Goal: Task Accomplishment & Management: Use online tool/utility

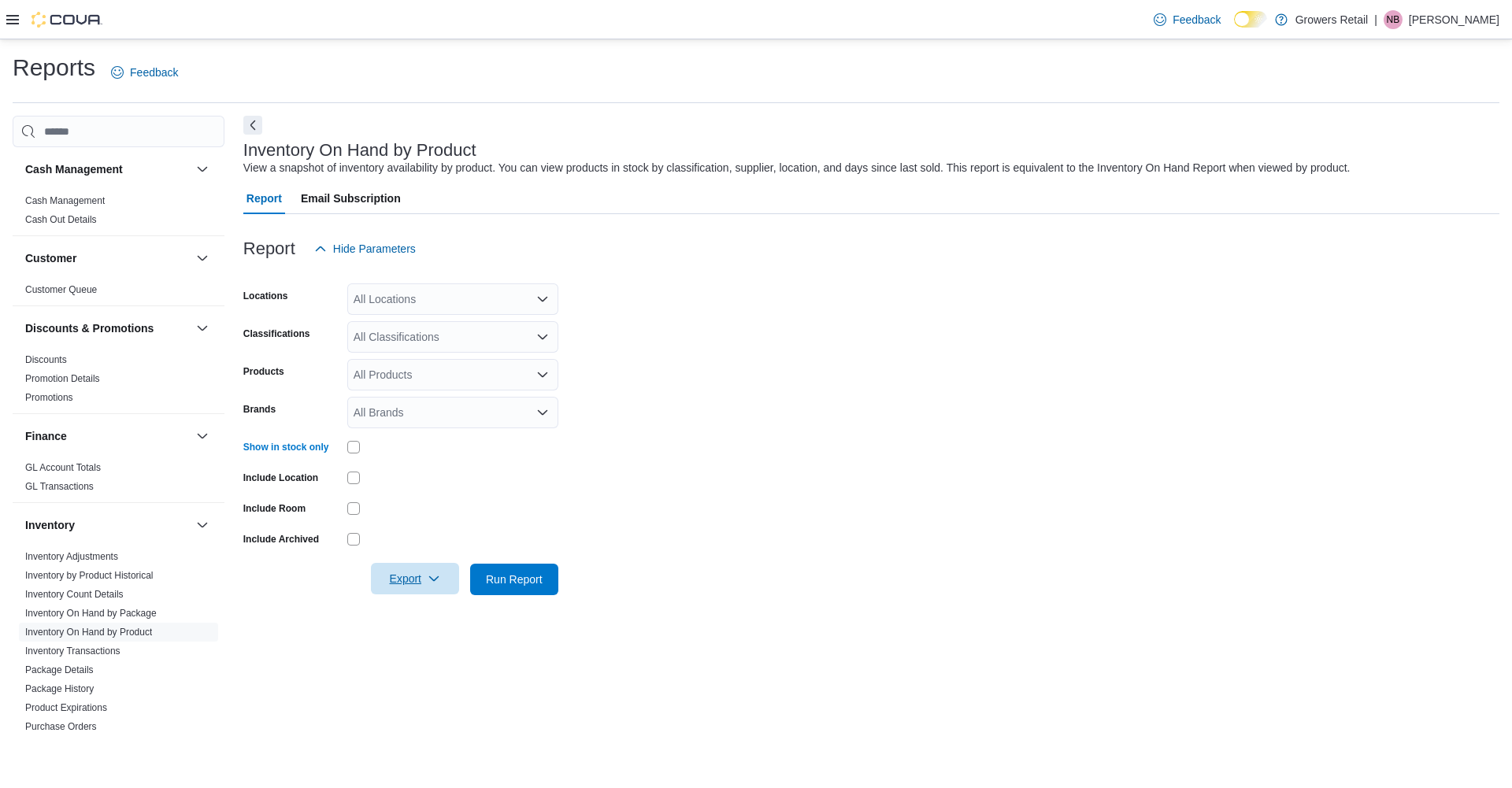
click at [420, 584] on span "Export" at bounding box center [415, 579] width 69 height 31
click at [419, 606] on span "Export to Excel" at bounding box center [416, 612] width 71 height 13
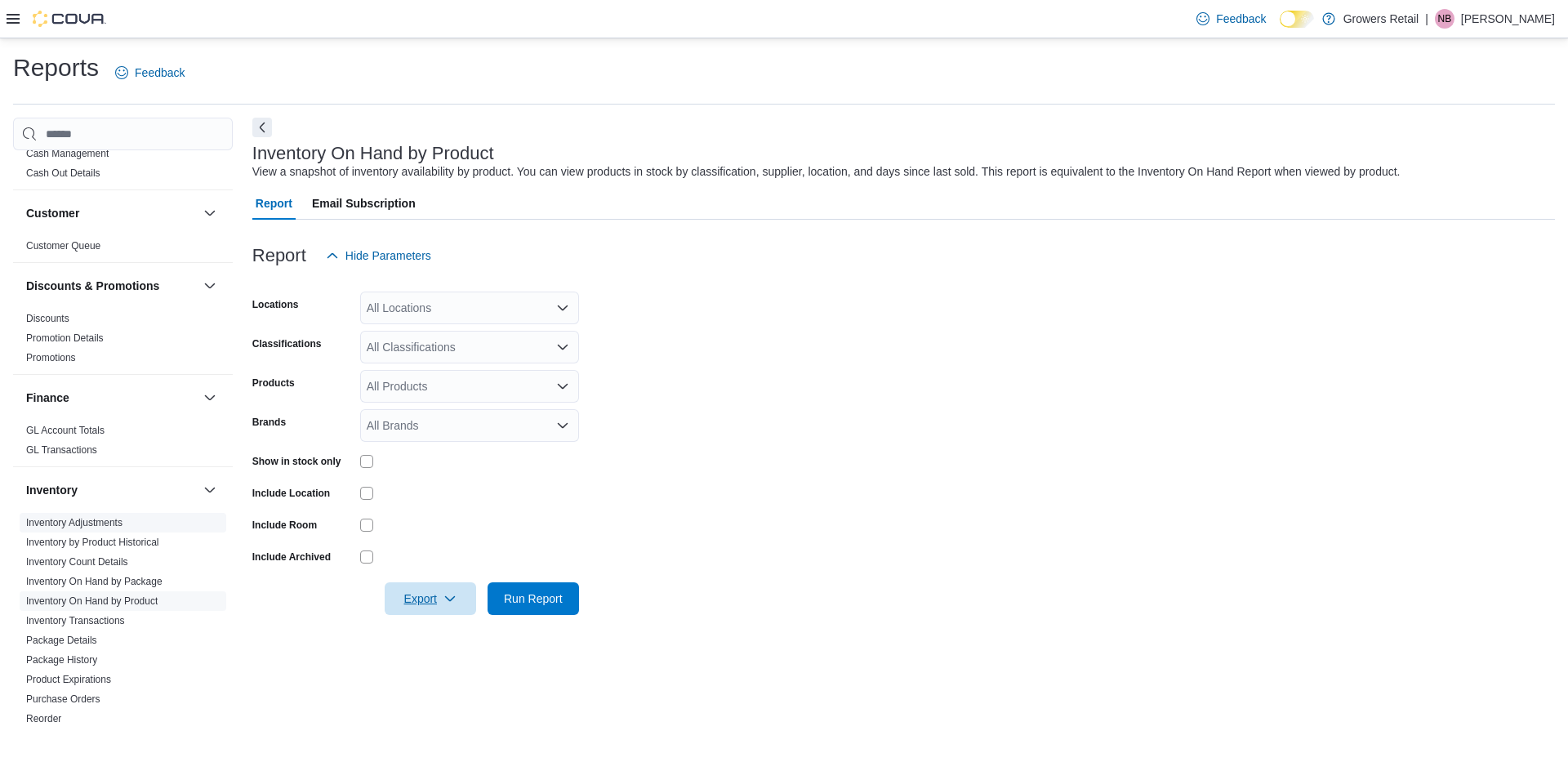
scroll to position [55, 0]
click at [79, 643] on span "Package Details" at bounding box center [122, 637] width 206 height 19
click at [79, 635] on link "Package Details" at bounding box center [61, 637] width 71 height 12
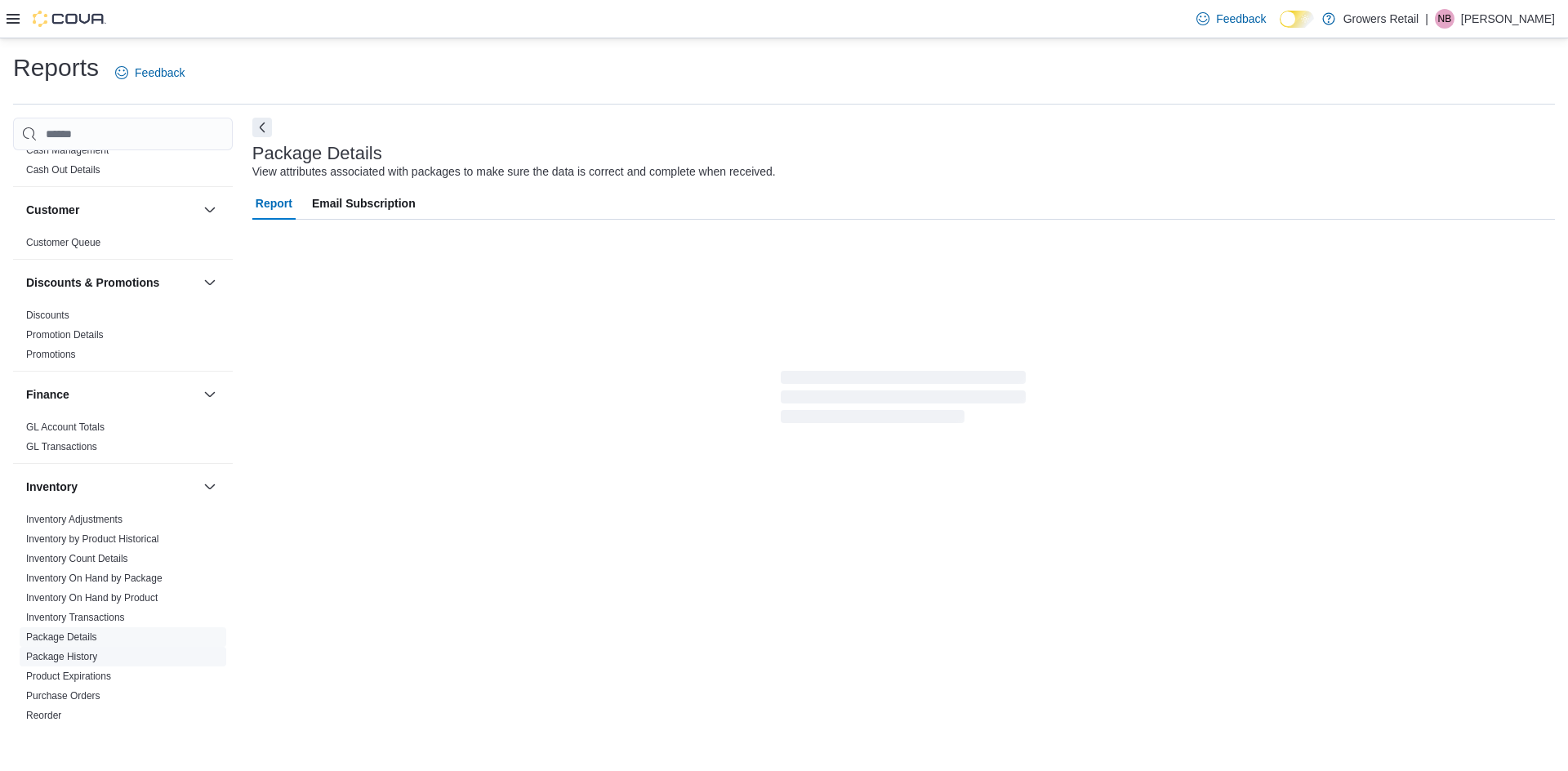
click at [94, 657] on link "Package History" at bounding box center [61, 657] width 71 height 12
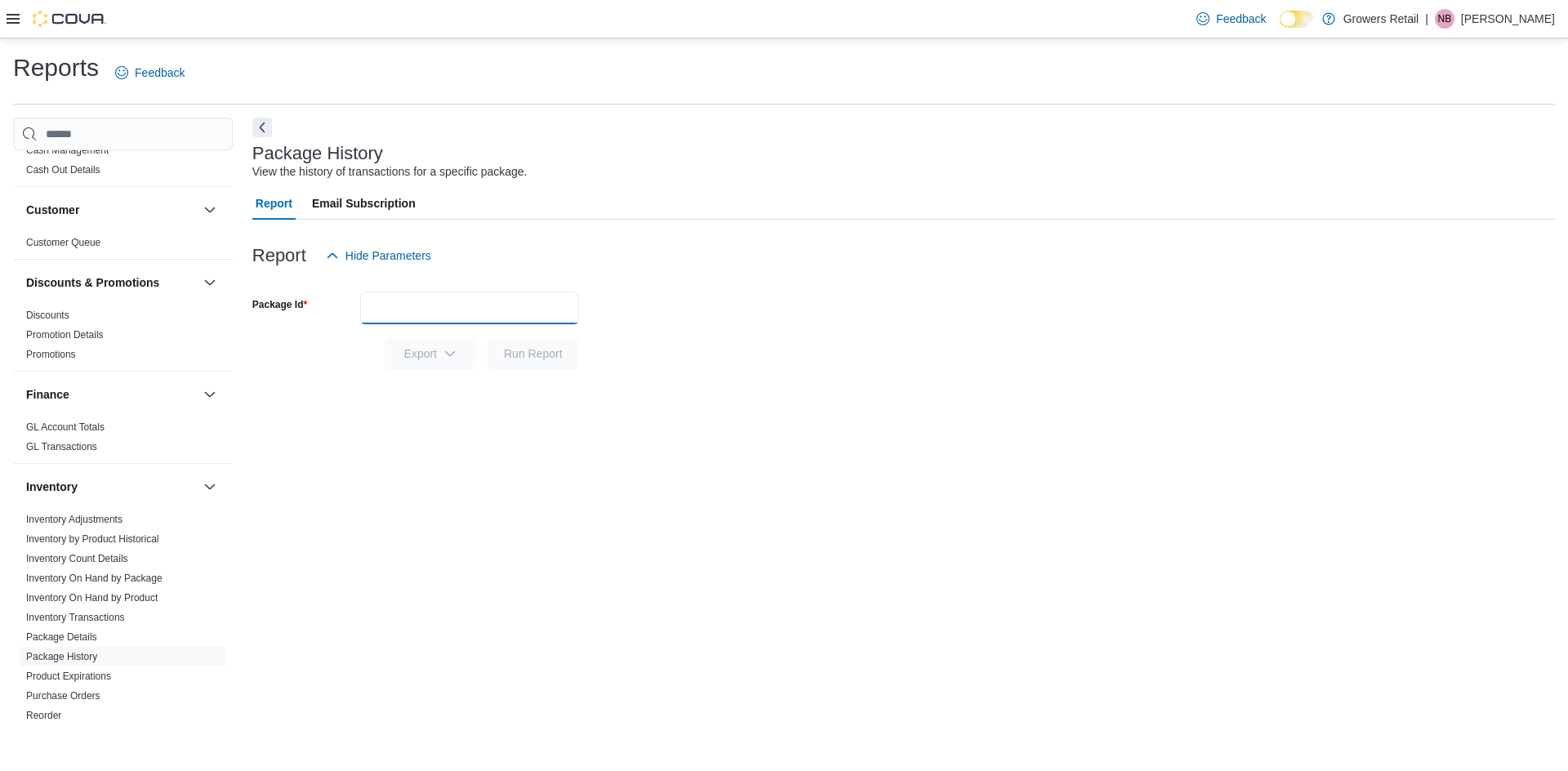
click at [452, 299] on input "Package Id" at bounding box center [469, 307] width 219 height 33
paste input "**********"
type input "**********"
click at [668, 302] on form "**********" at bounding box center [903, 320] width 1302 height 98
click at [547, 358] on span "Run Report" at bounding box center [533, 353] width 58 height 17
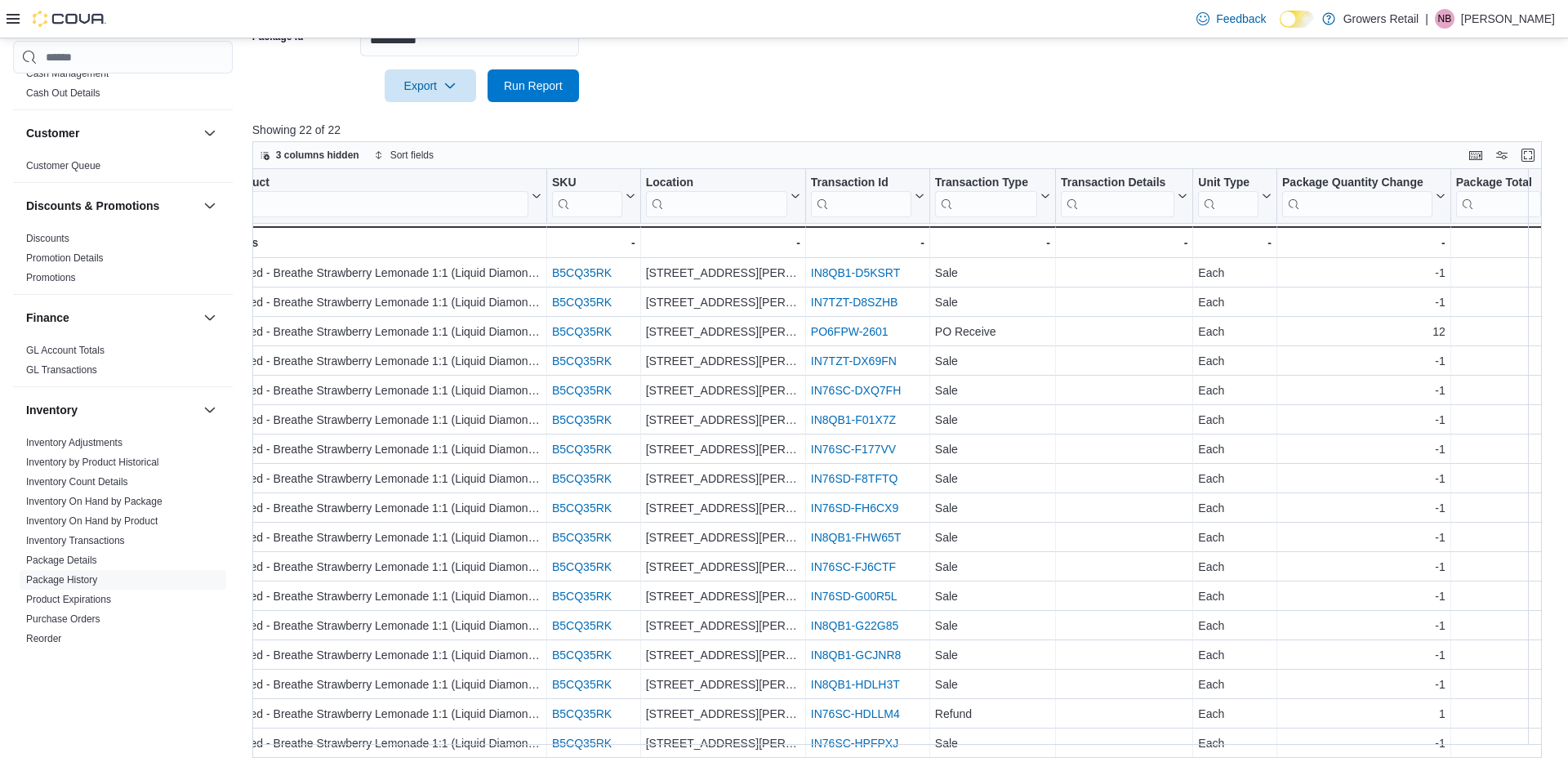
scroll to position [160, 0]
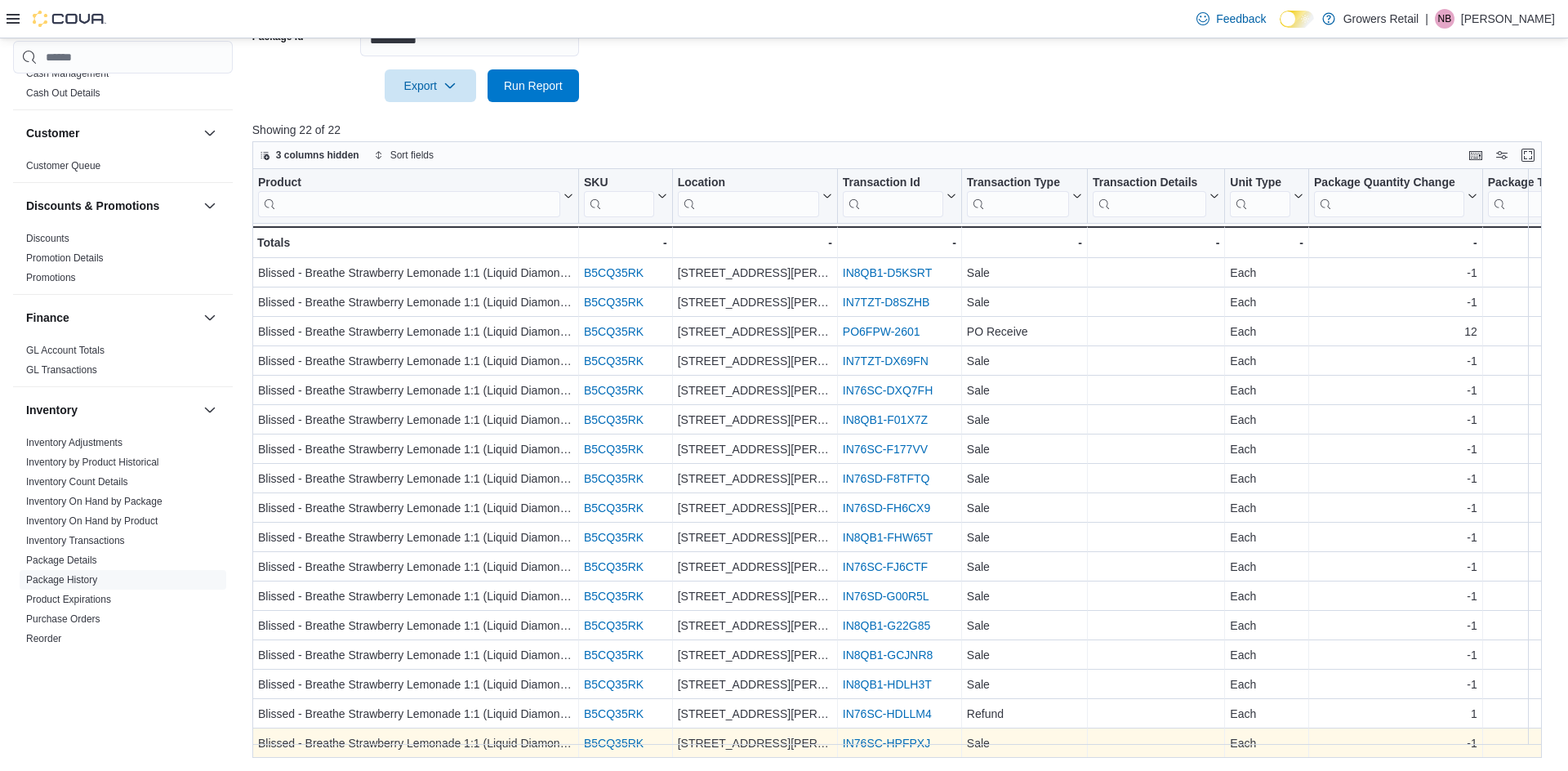
click at [916, 737] on link "IN76SC-HPFPXJ" at bounding box center [886, 743] width 88 height 13
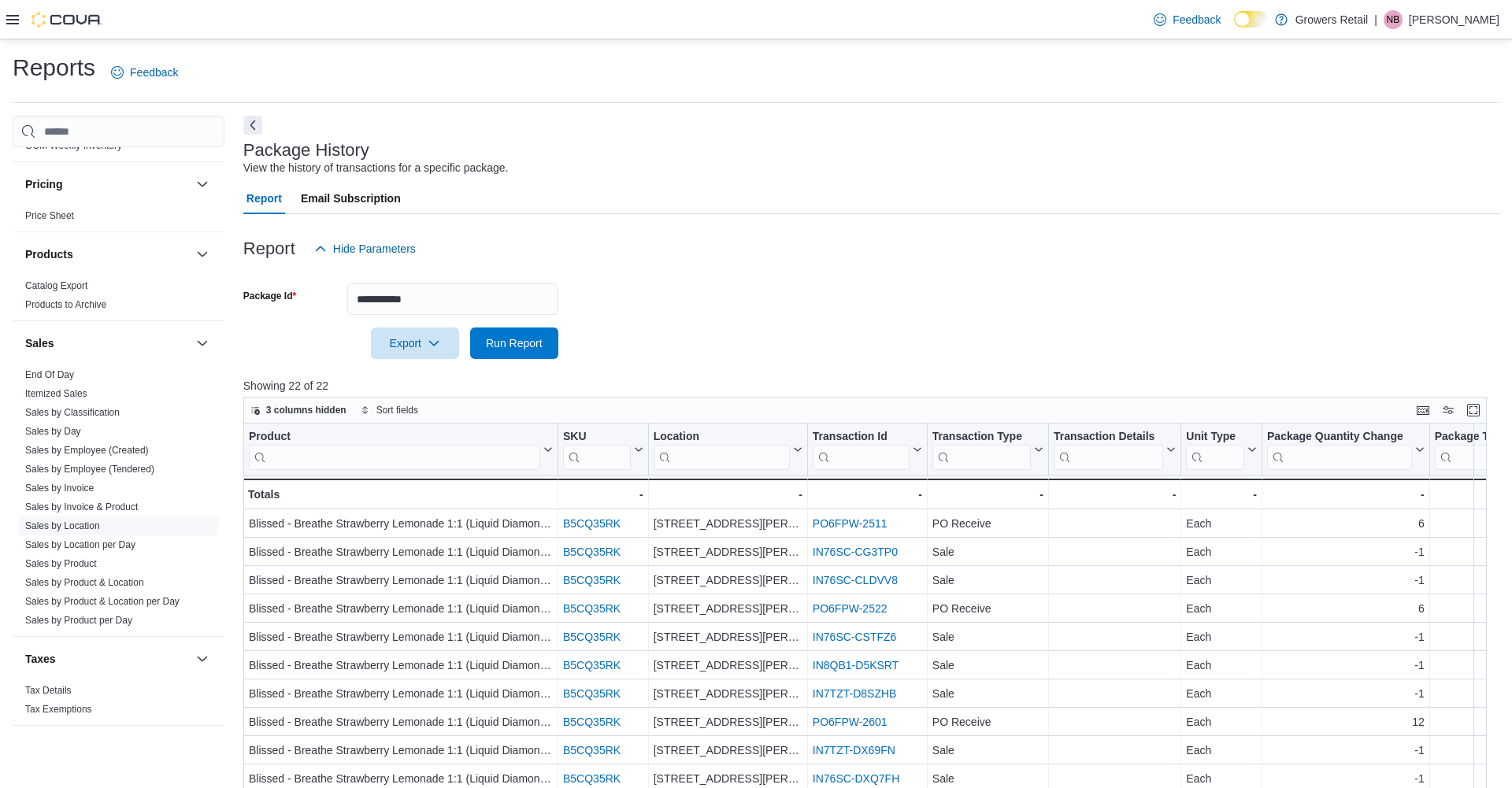
scroll to position [782, 0]
click at [96, 525] on link "Sales by Location" at bounding box center [62, 523] width 75 height 11
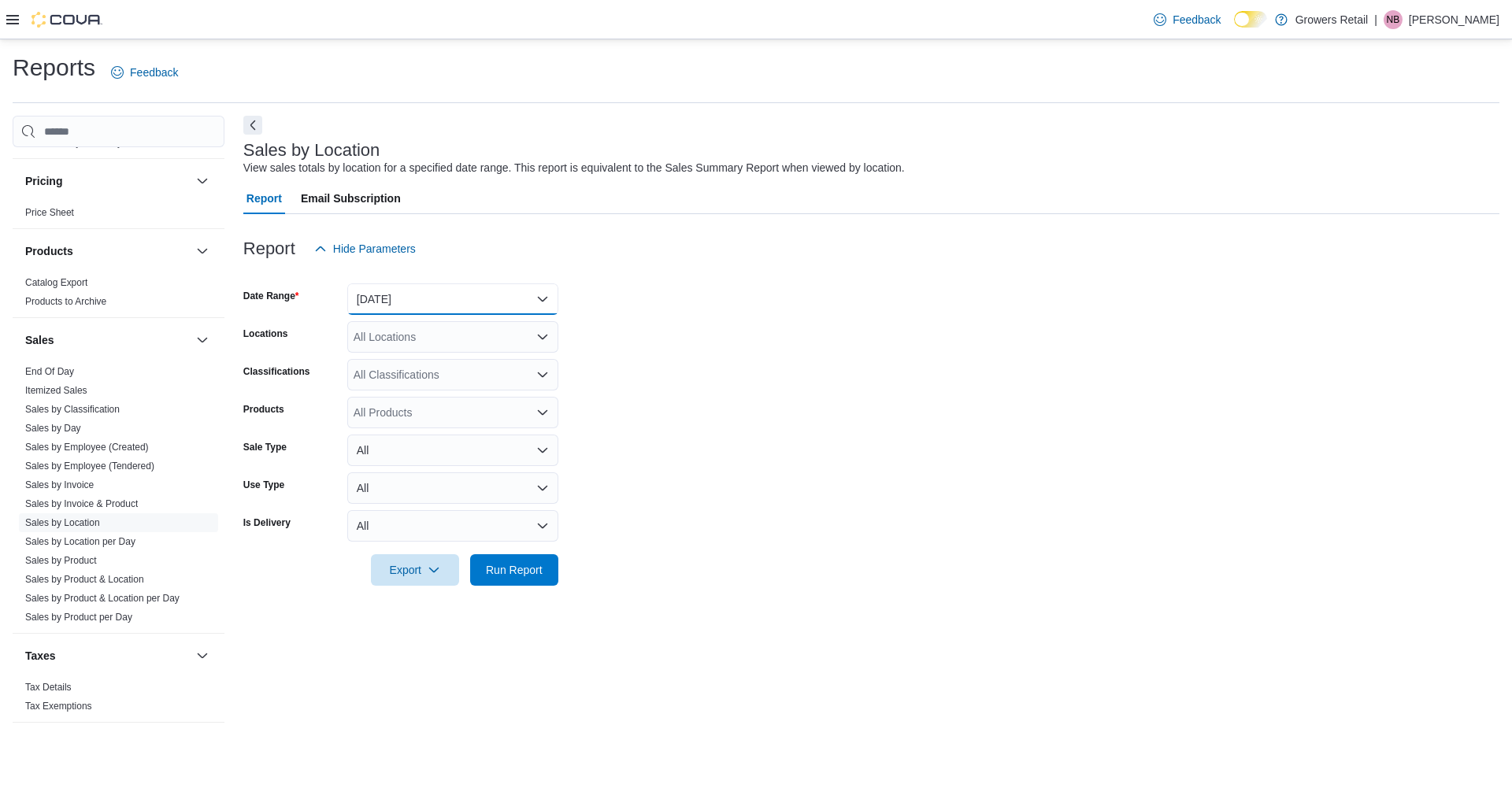
click at [362, 301] on button "Yesterday" at bounding box center [453, 299] width 211 height 31
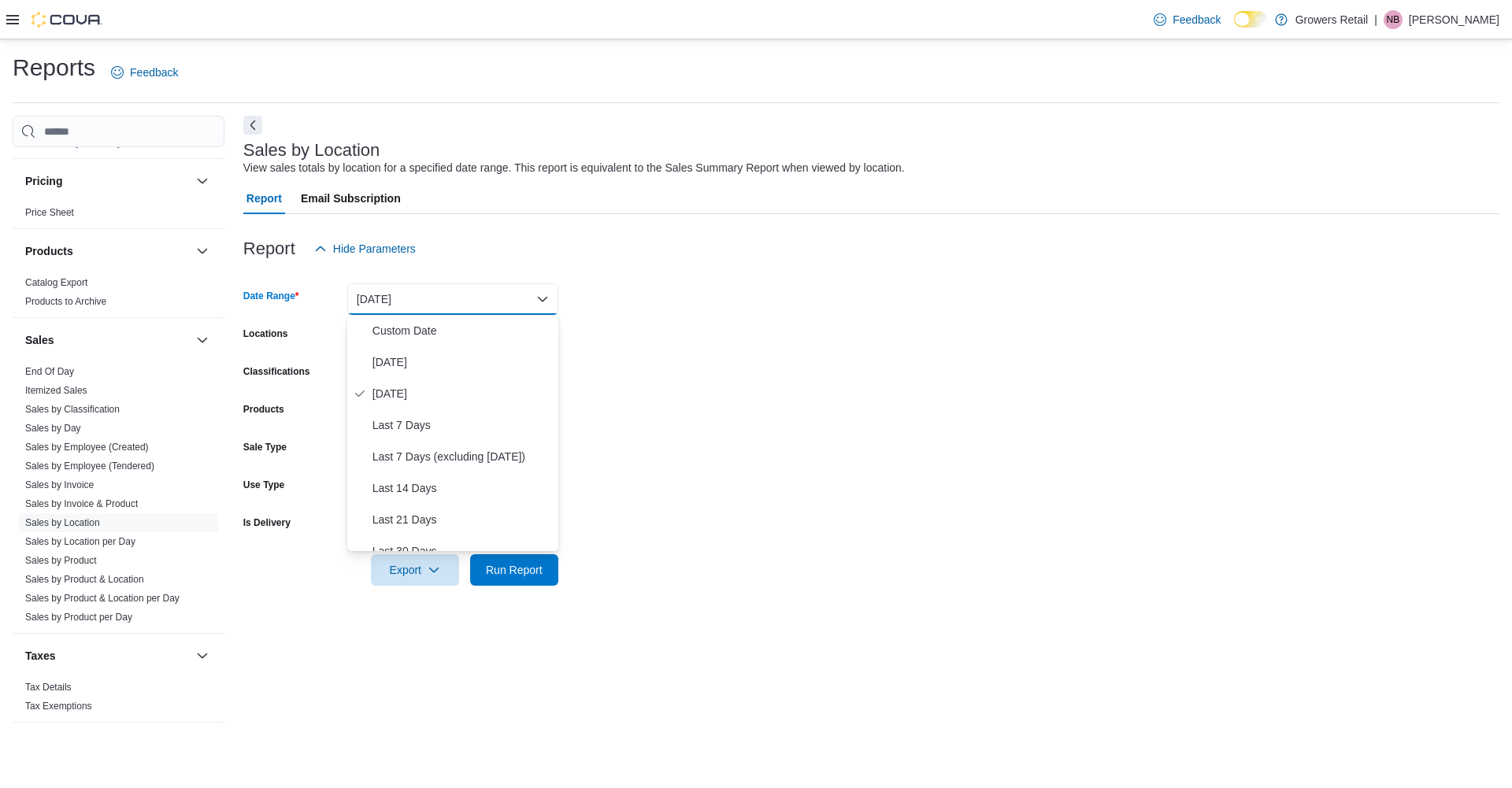
click at [753, 332] on form "Date Range Yesterday Locations All Locations Classifications All Classification…" at bounding box center [871, 425] width 1256 height 321
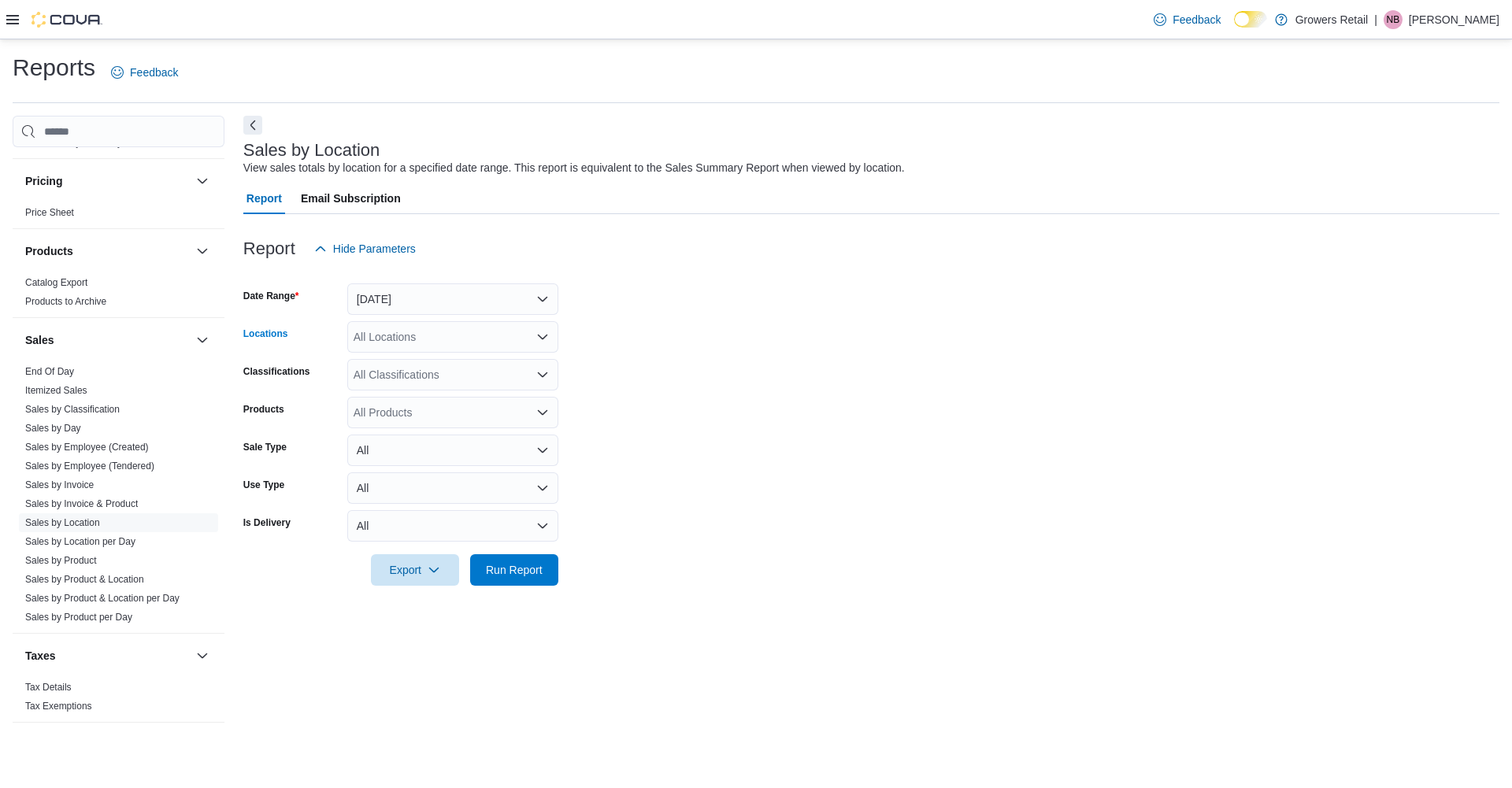
click at [431, 341] on div "All Locations" at bounding box center [453, 337] width 211 height 31
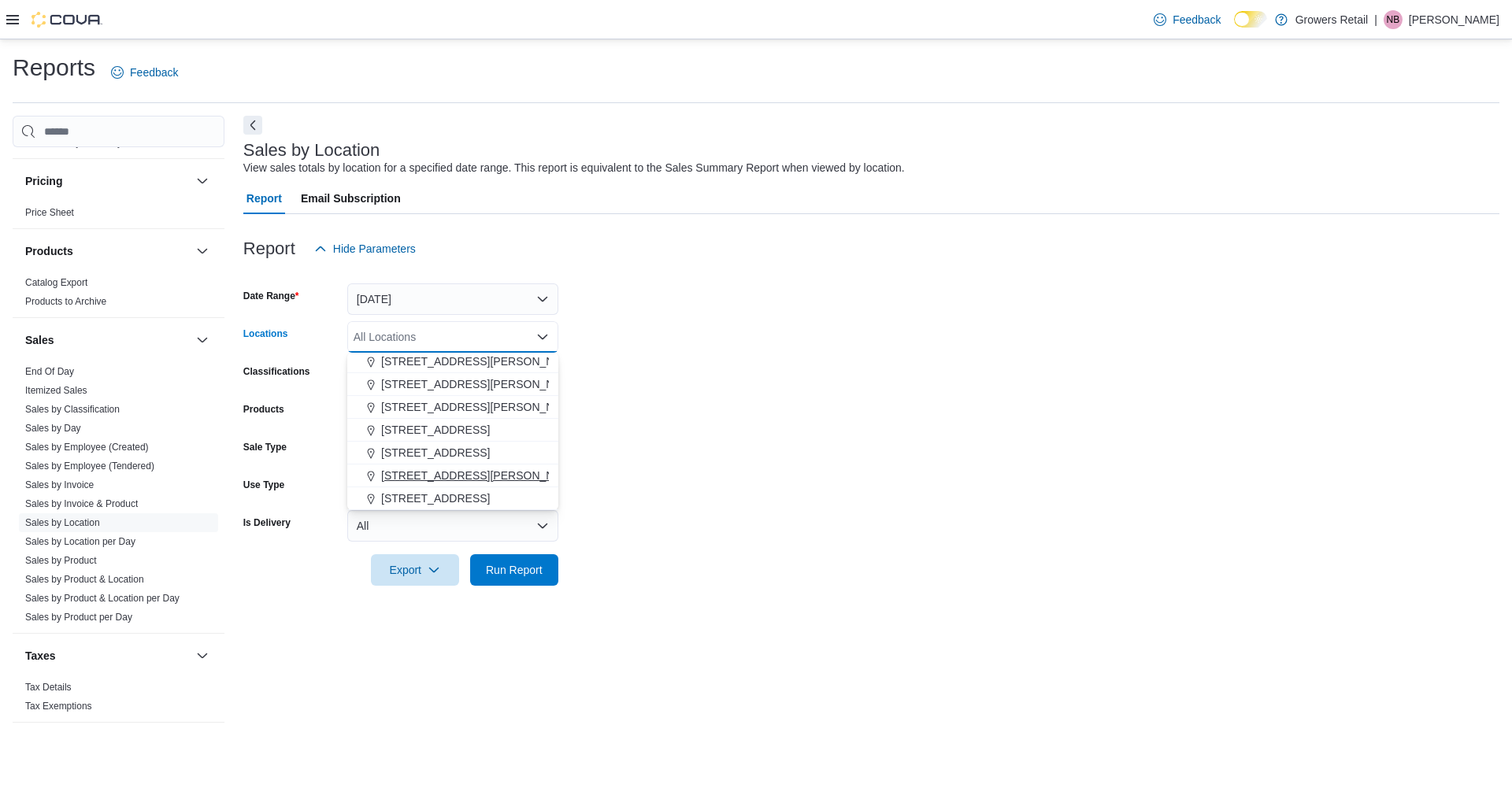
click at [417, 473] on span "821 Brimley Road" at bounding box center [481, 476] width 200 height 16
click at [759, 413] on form "Date Range Yesterday Locations 821 Brimley Road Combo box. Selected. 821 Brimle…" at bounding box center [871, 425] width 1256 height 321
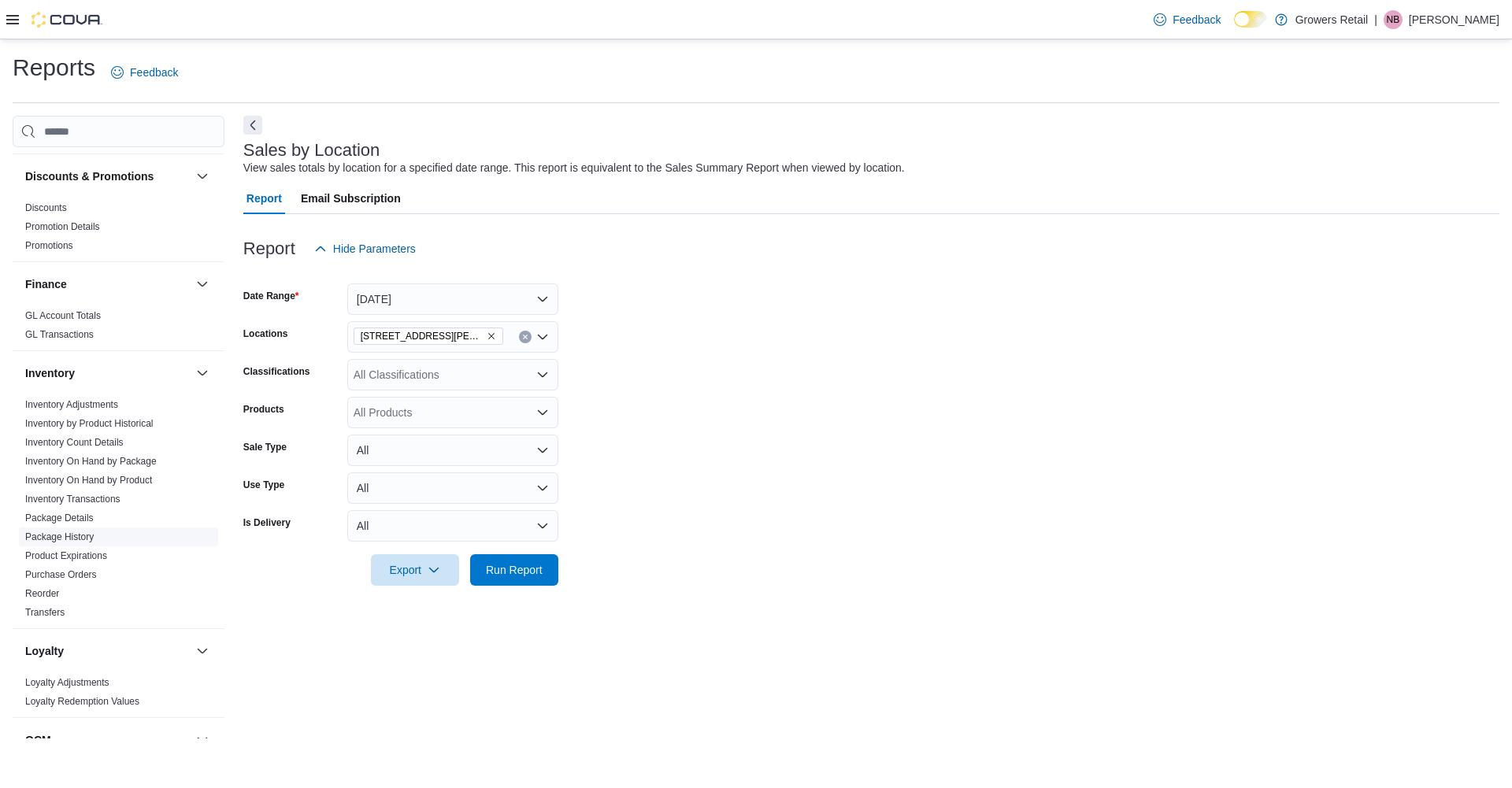
scroll to position [154, 0]
click at [130, 480] on link "Inventory On Hand by Product" at bounding box center [88, 479] width 126 height 11
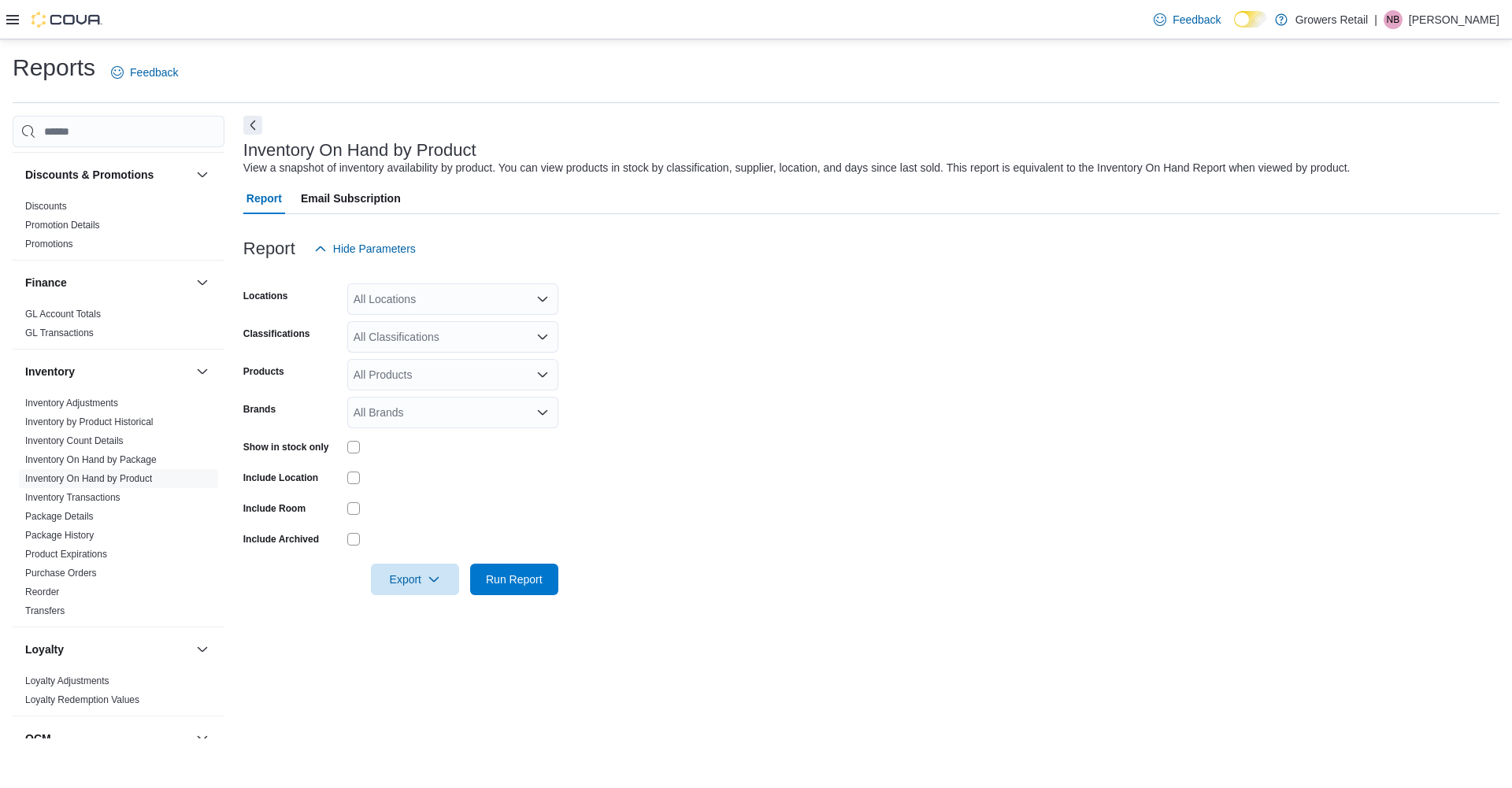
click at [433, 292] on div "All Locations" at bounding box center [453, 299] width 211 height 31
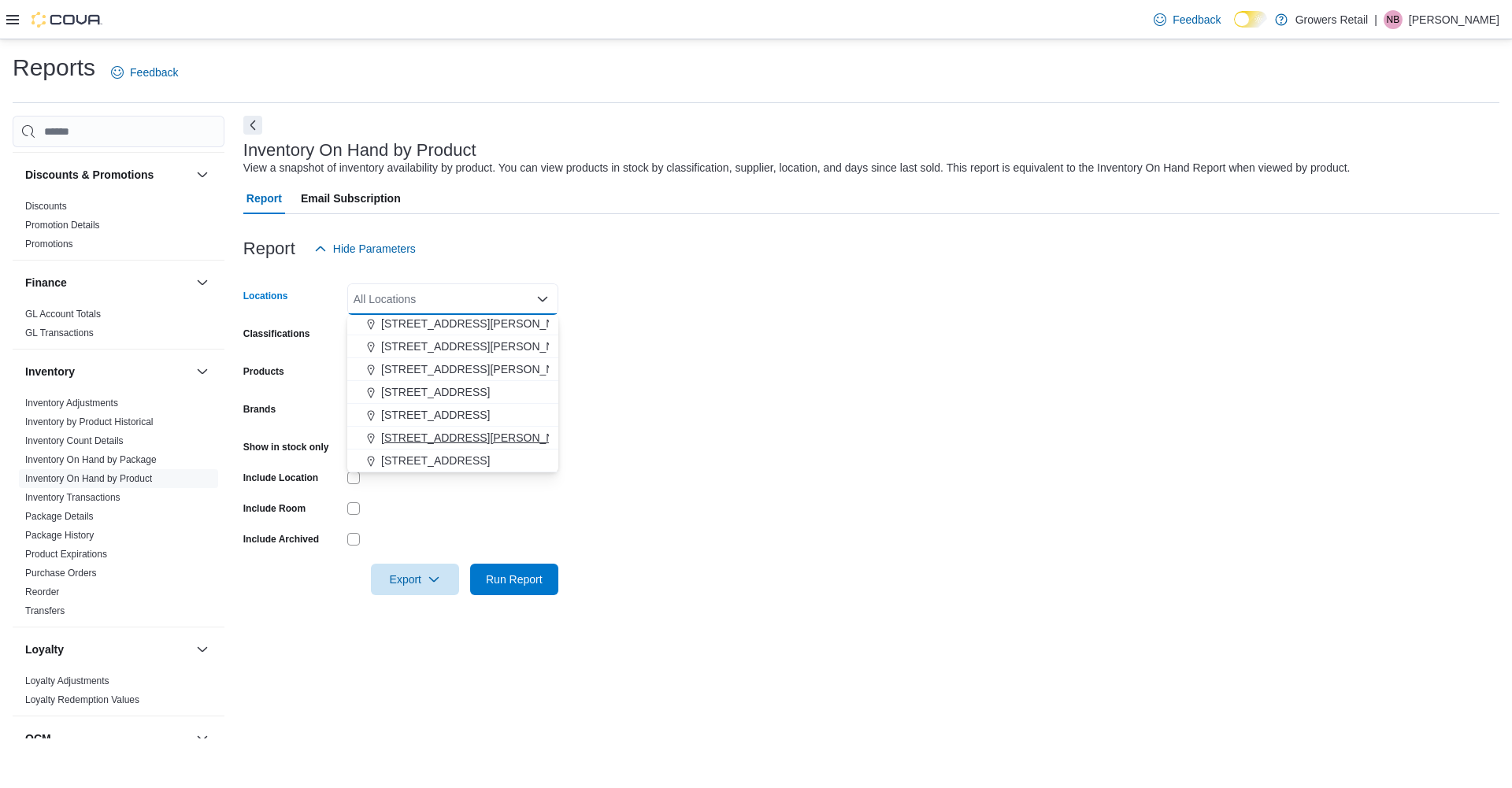
click at [416, 430] on span "821 Brimley Road" at bounding box center [481, 438] width 200 height 16
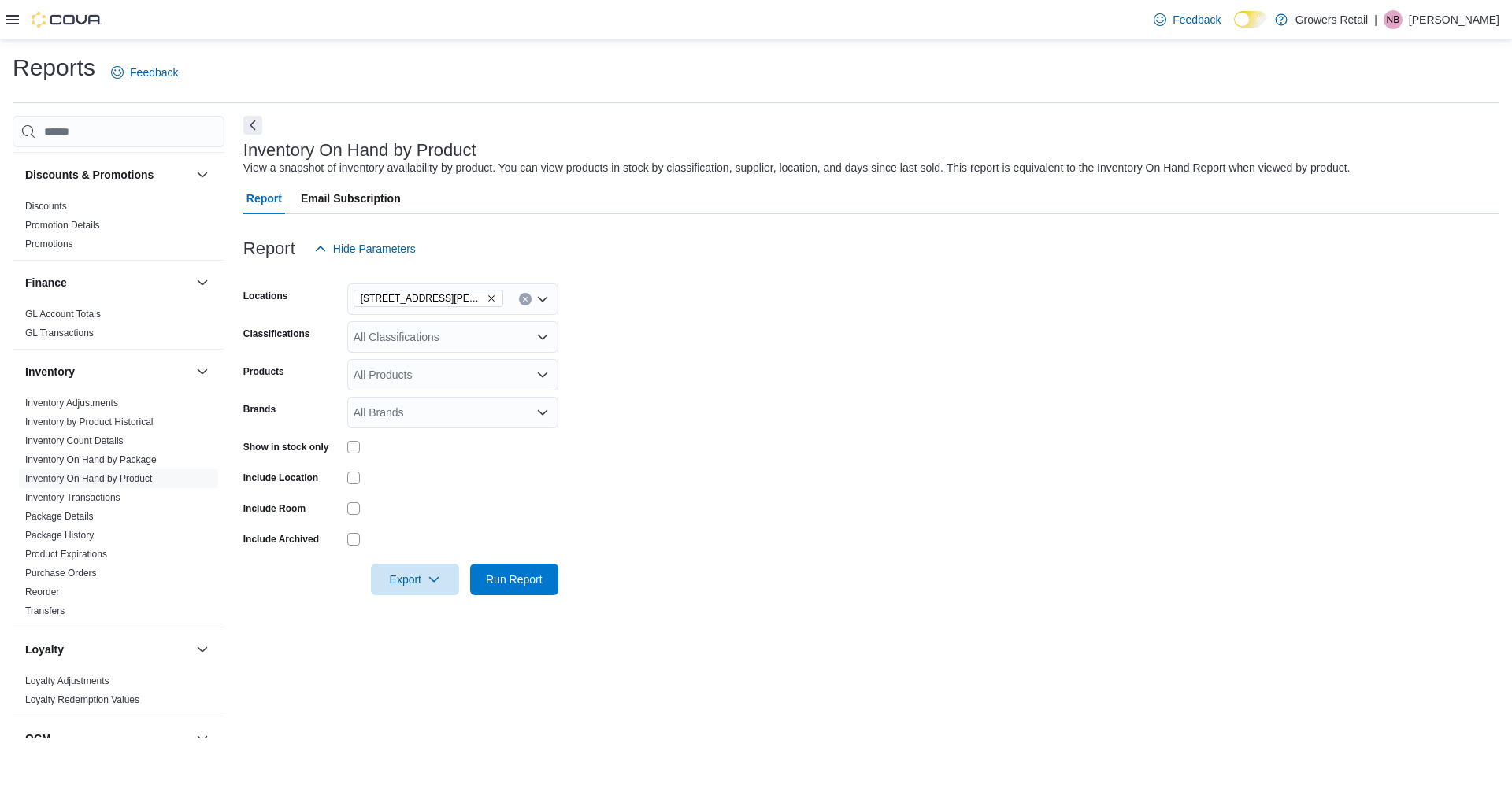
click at [721, 383] on form "Locations 821 Brimley Road Classifications All Classifications Products All Pro…" at bounding box center [871, 429] width 1256 height 331
click at [356, 439] on div at bounding box center [453, 447] width 211 height 24
click at [428, 588] on span "Export" at bounding box center [415, 579] width 69 height 31
click at [437, 602] on button "Export to Excel" at bounding box center [415, 611] width 89 height 31
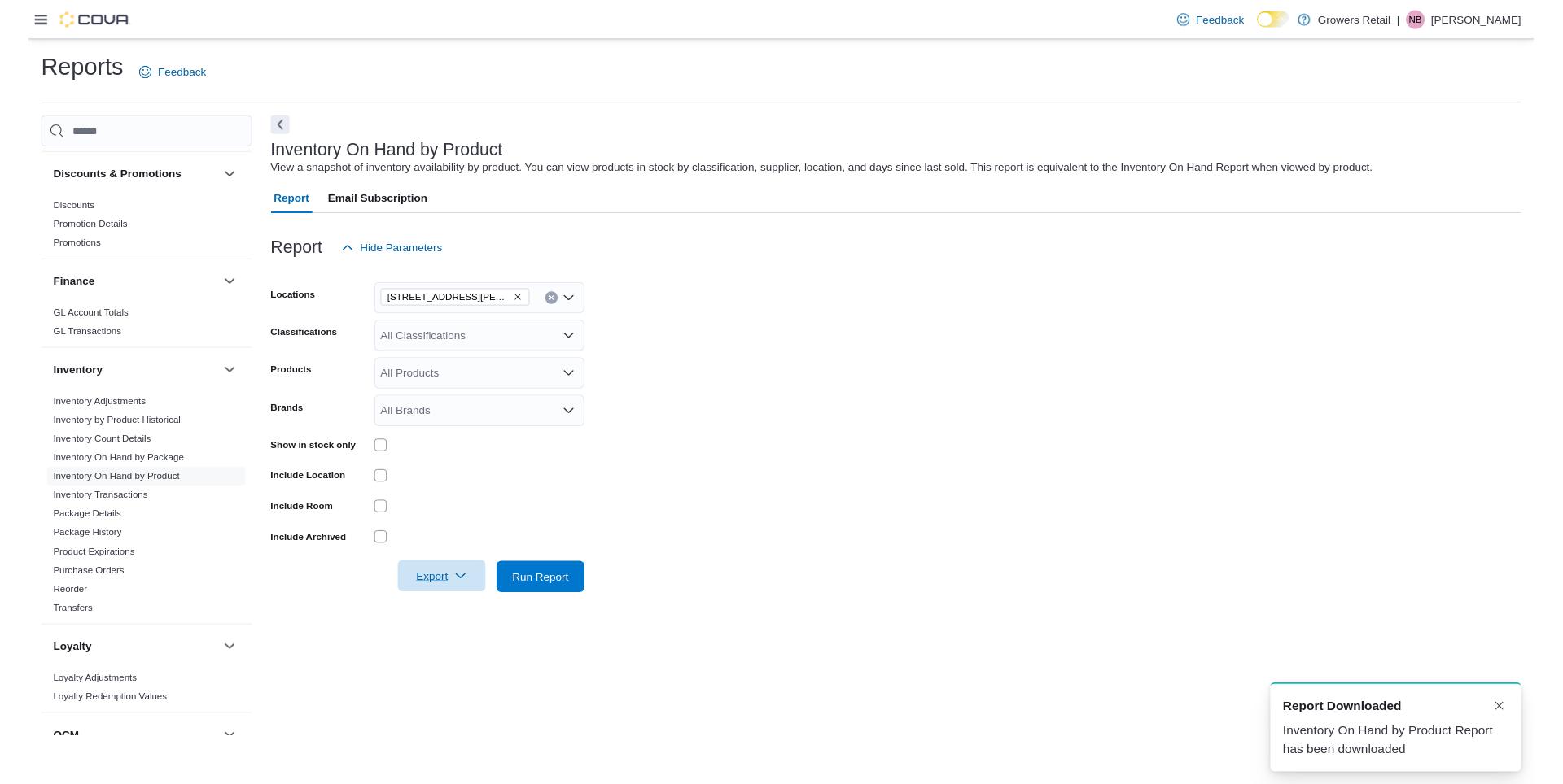
scroll to position [0, 0]
